Goal: Information Seeking & Learning: Find specific fact

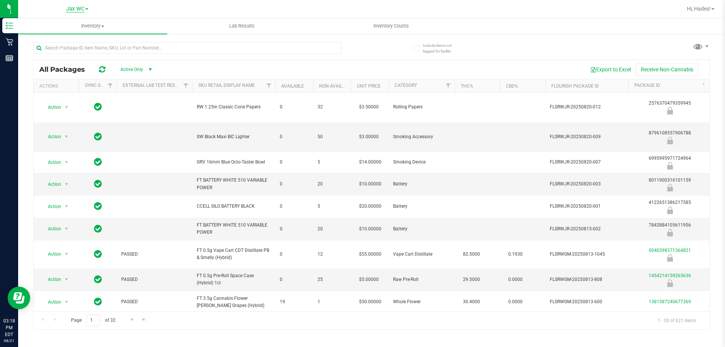
click at [79, 6] on span "Jax WC" at bounding box center [75, 9] width 19 height 7
click at [70, 45] on link "[GEOGRAPHIC_DATA]" at bounding box center [77, 47] width 110 height 10
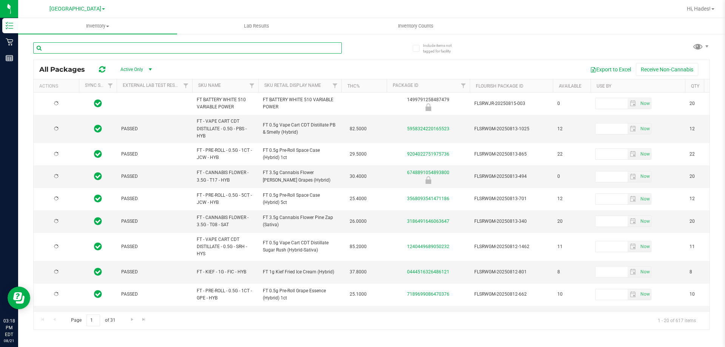
click at [72, 49] on input "text" at bounding box center [187, 47] width 308 height 11
type input "epo"
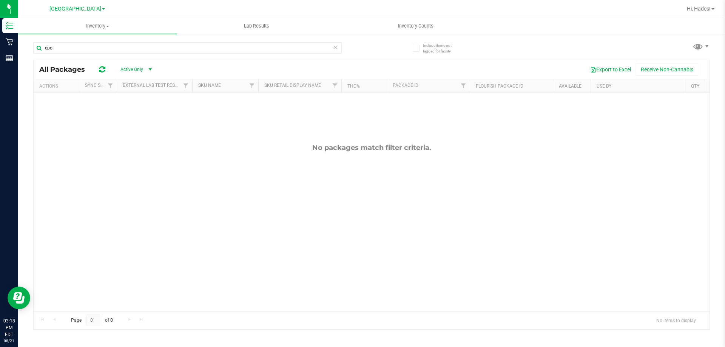
click at [149, 69] on span "select" at bounding box center [150, 69] width 6 height 6
click at [121, 116] on li "All" at bounding box center [134, 115] width 41 height 11
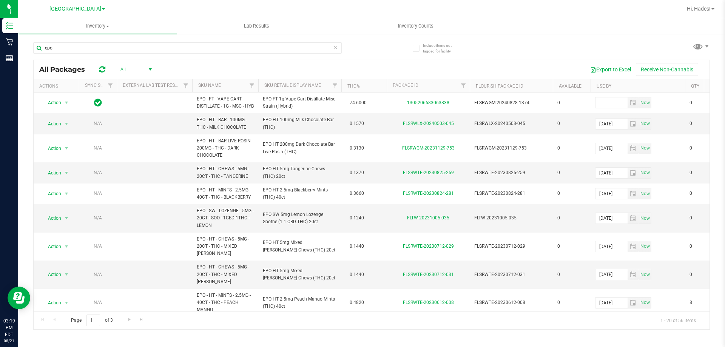
click at [149, 69] on span "select" at bounding box center [150, 69] width 6 height 6
click at [128, 87] on li "Active Only" at bounding box center [134, 81] width 41 height 11
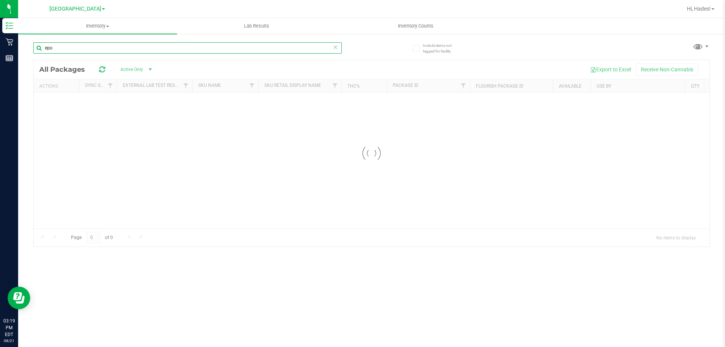
click at [62, 48] on input "epo" at bounding box center [187, 47] width 308 height 11
type input "e"
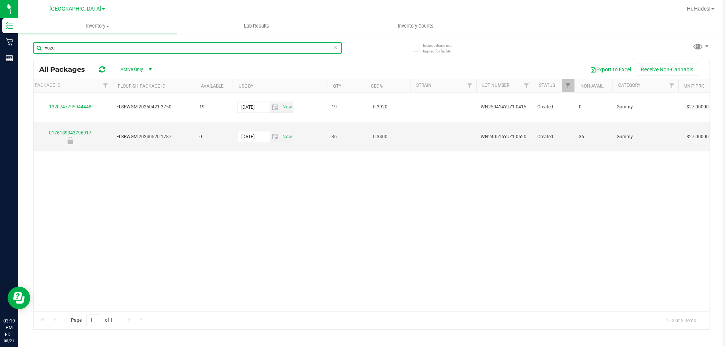
scroll to position [0, 368]
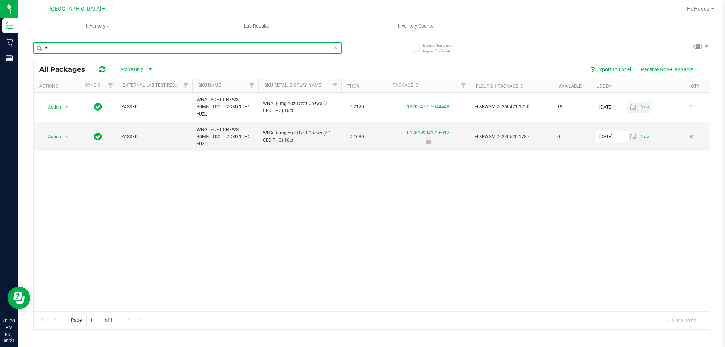
type input "y"
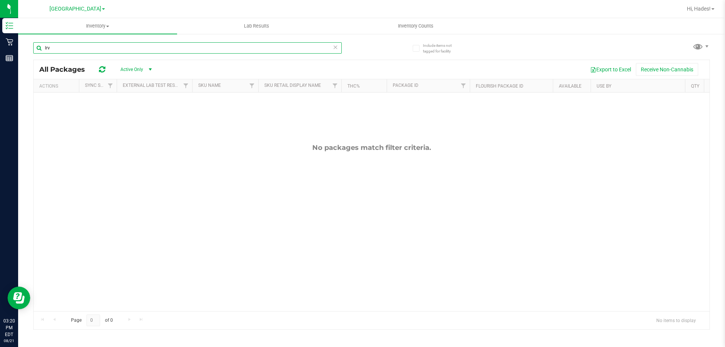
type input "lrv"
